Goal: Information Seeking & Learning: Stay updated

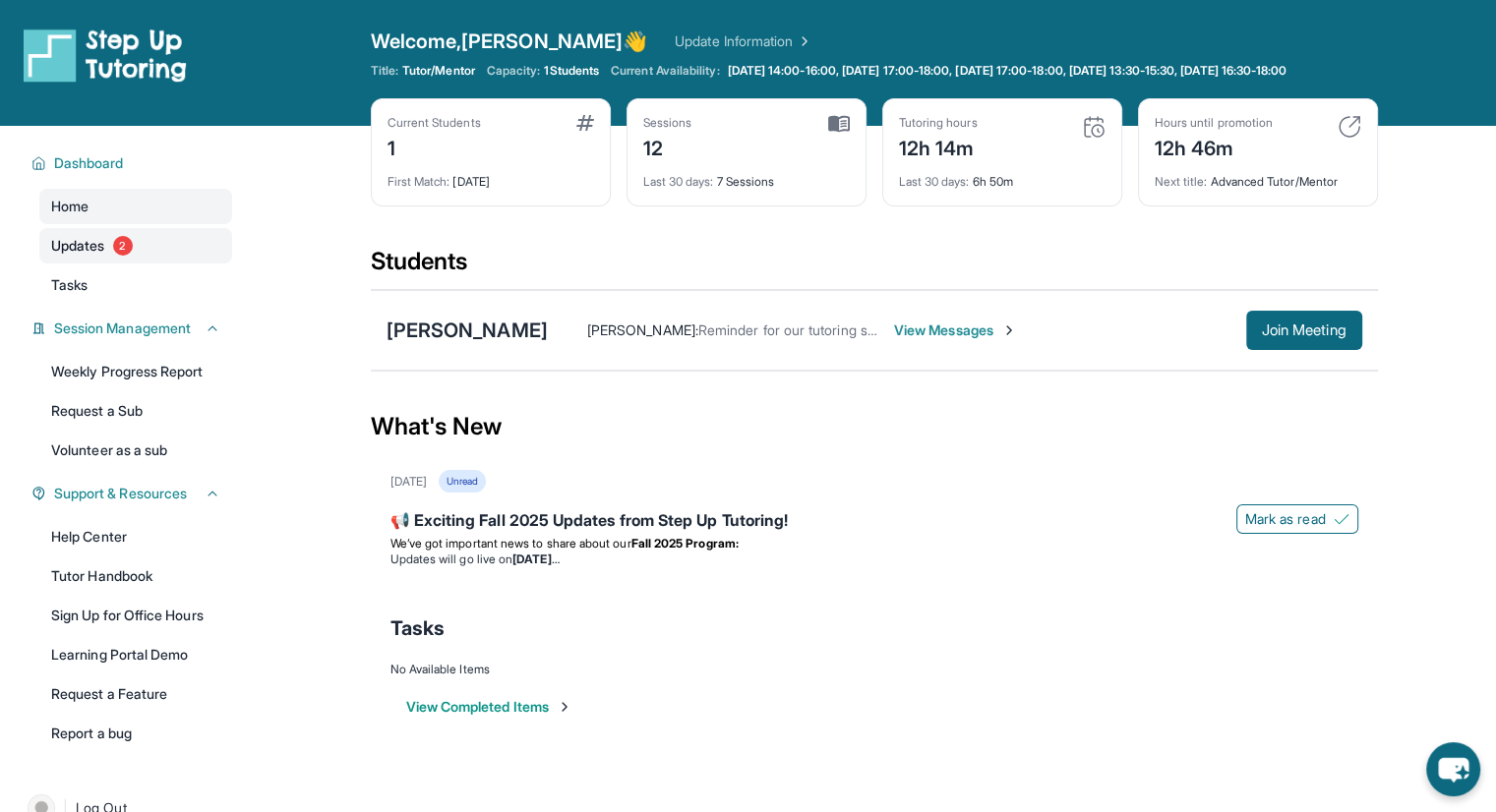
click at [148, 242] on link "Updates 2" at bounding box center [135, 246] width 192 height 36
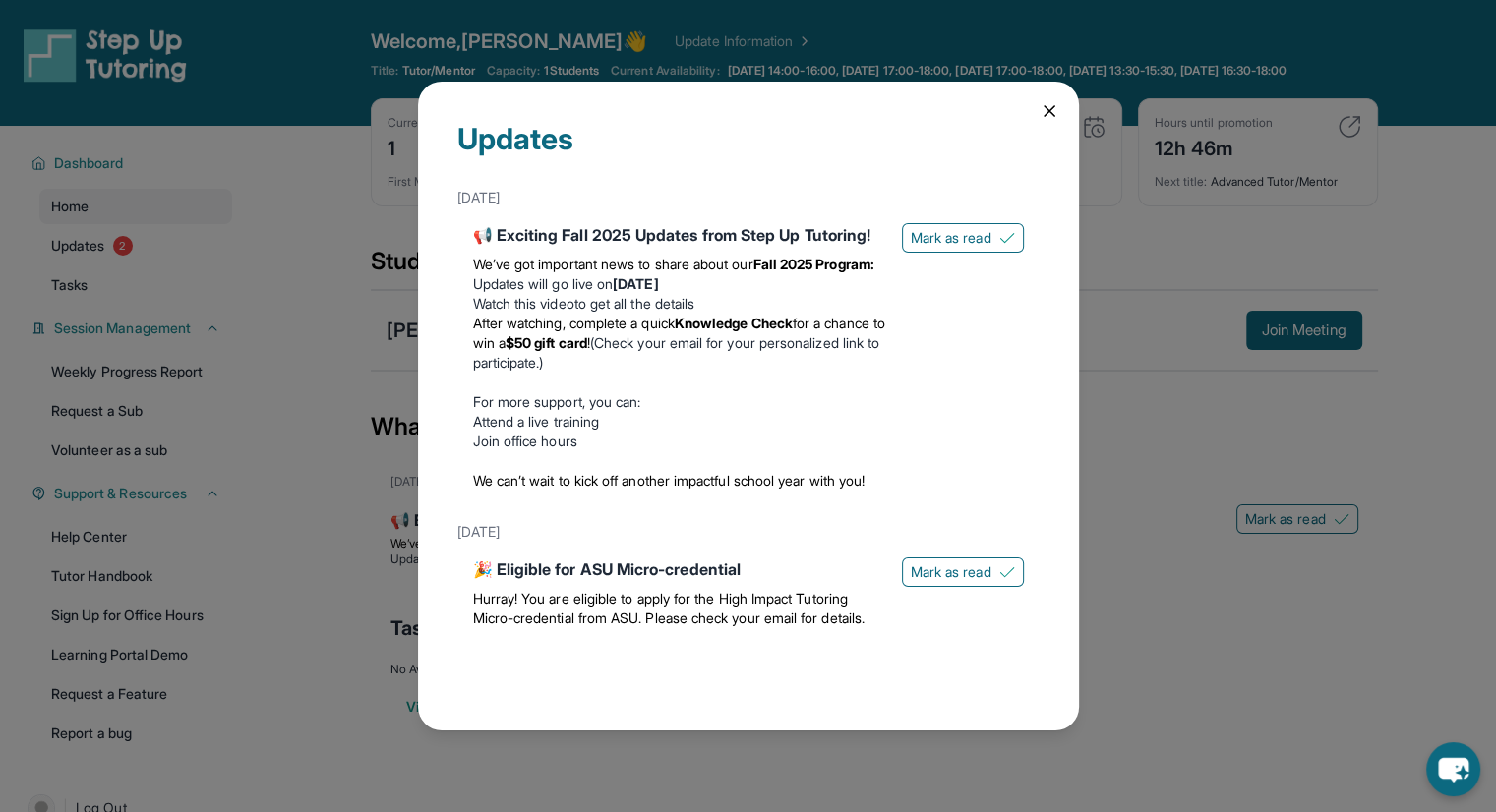
scroll to position [62, 0]
click at [1141, 356] on div "Updates August 27th 📢 Exciting Fall 2025 Updates from Step Up Tutoring! We’ve g…" at bounding box center [748, 406] width 1496 height 812
